Goal: Information Seeking & Learning: Learn about a topic

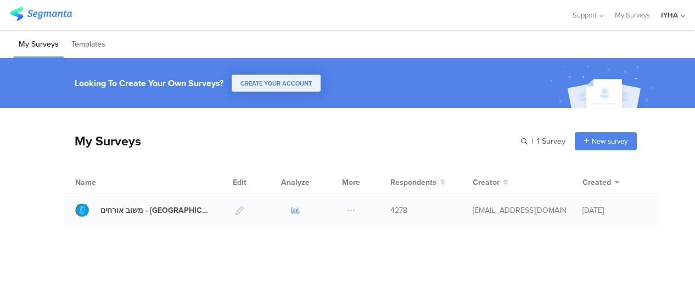
click at [292, 208] on icon at bounding box center [296, 211] width 8 height 8
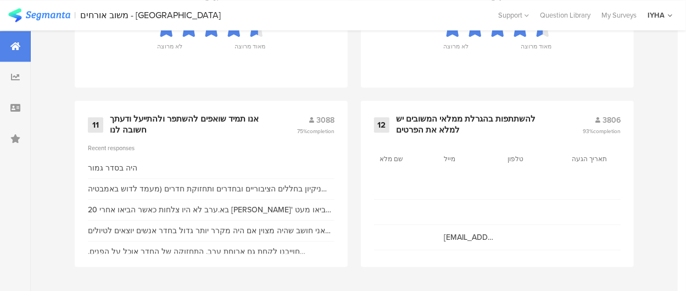
scroll to position [1343, 0]
click at [204, 118] on div "אנו תמיד שואפים להשתפר ולהתייעל ודעתך חשובה לנו" at bounding box center [190, 124] width 160 height 21
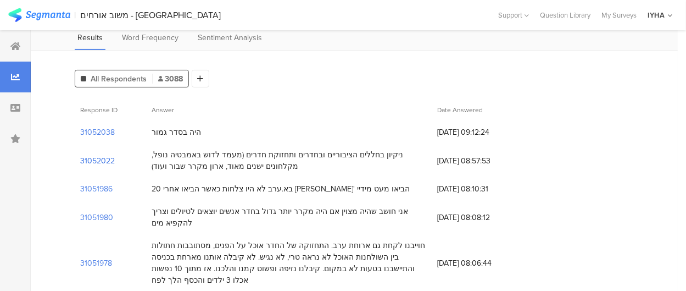
scroll to position [55, 0]
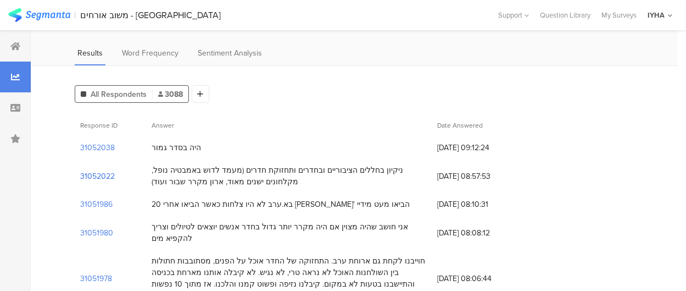
click at [107, 176] on section "31052022" at bounding box center [97, 176] width 35 height 12
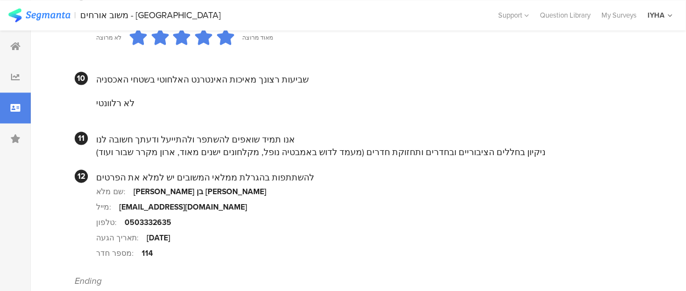
scroll to position [1134, 0]
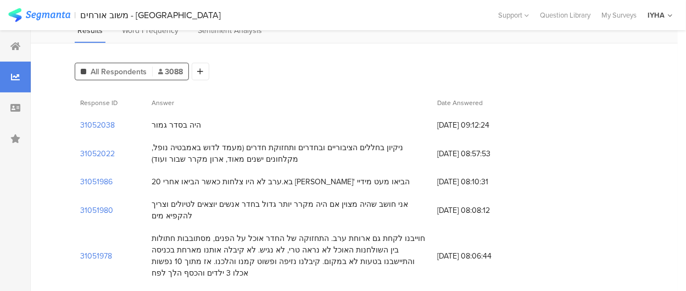
scroll to position [110, 0]
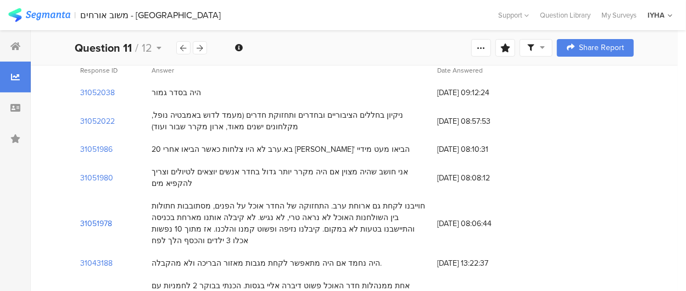
click at [103, 218] on section "31051978" at bounding box center [96, 224] width 32 height 12
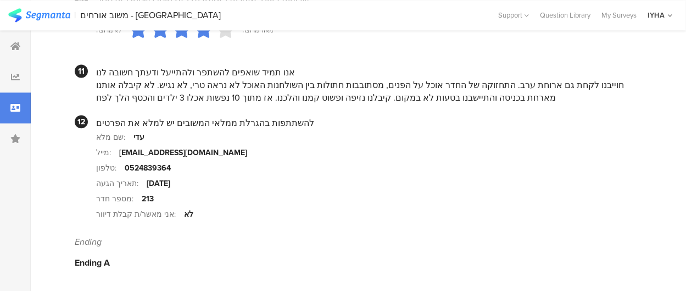
scroll to position [1175, 0]
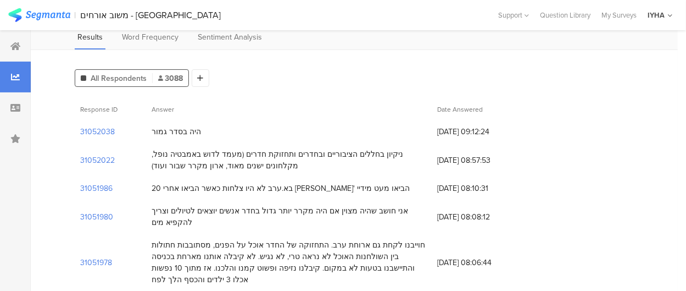
scroll to position [55, 0]
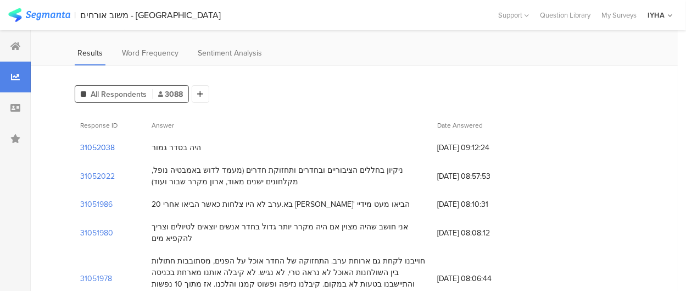
click at [109, 147] on section "31052038" at bounding box center [97, 148] width 35 height 12
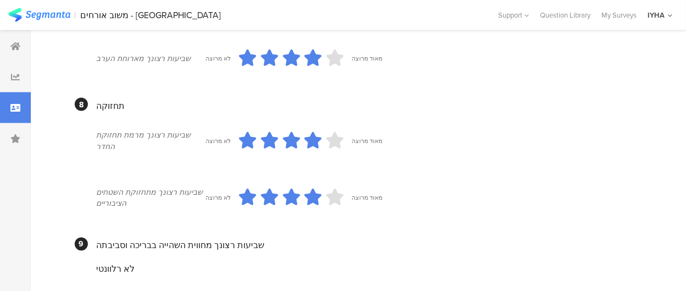
scroll to position [824, 0]
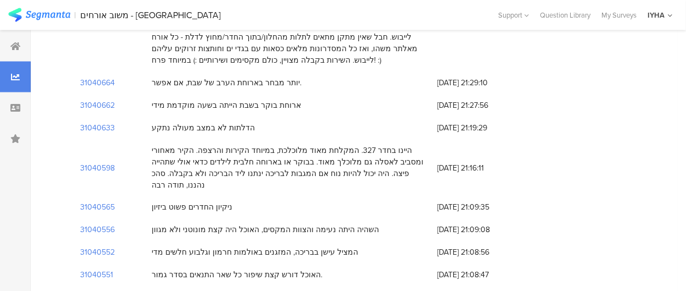
scroll to position [55, 0]
